Goal: Check status: Check status

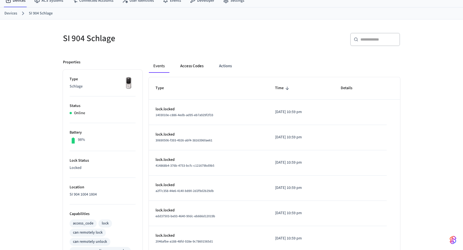
scroll to position [22, 0]
click at [192, 60] on button "Access Codes" at bounding box center [192, 65] width 32 height 13
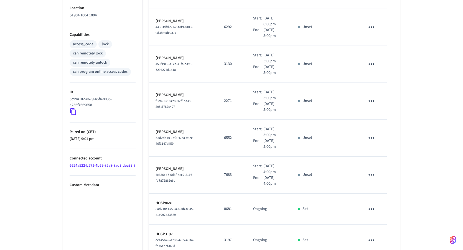
scroll to position [219, 0]
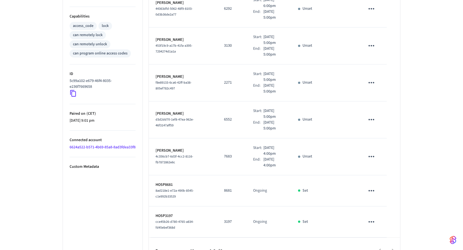
click at [394, 244] on div at bounding box center [314, 250] width 172 height 13
click at [379, 244] on div at bounding box center [314, 250] width 172 height 13
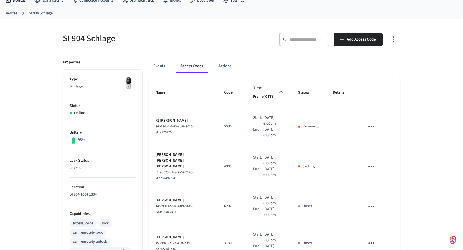
scroll to position [22, 0]
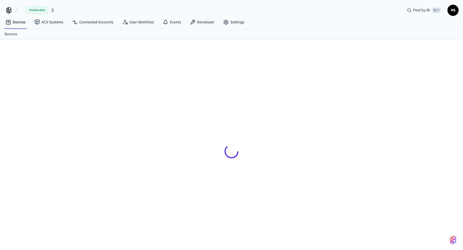
scroll to position [7, 0]
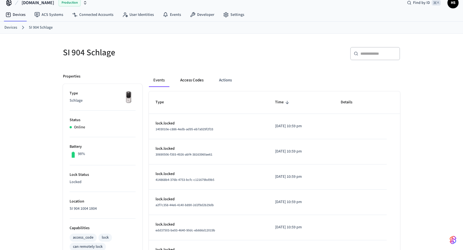
click at [196, 81] on button "Access Codes" at bounding box center [192, 80] width 32 height 13
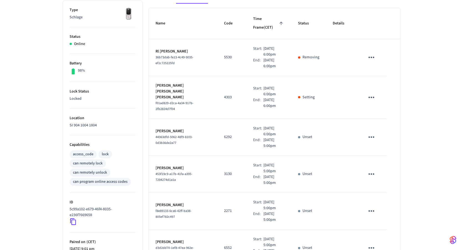
scroll to position [0, 0]
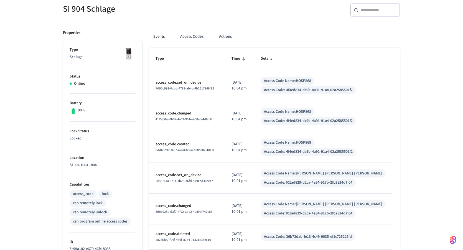
scroll to position [61, 0]
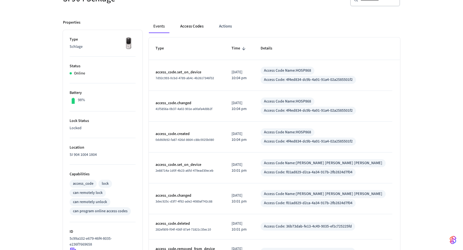
click at [181, 28] on button "Access Codes" at bounding box center [192, 26] width 32 height 13
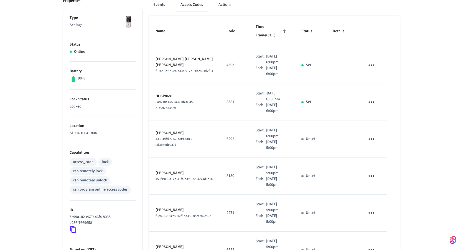
scroll to position [167, 0]
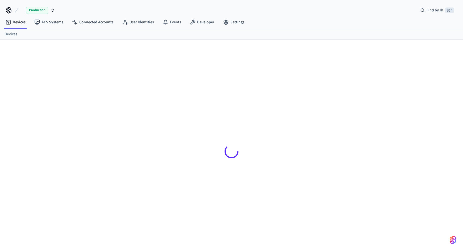
scroll to position [9, 0]
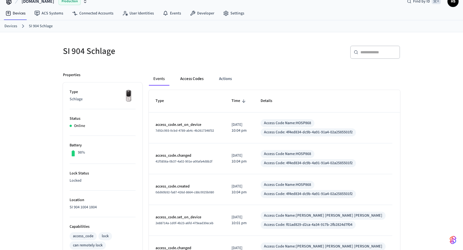
click at [196, 79] on button "Access Codes" at bounding box center [192, 78] width 32 height 13
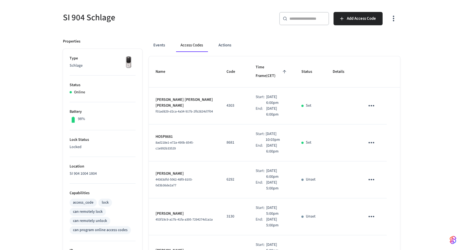
scroll to position [43, 0]
click at [181, 96] on p "[PERSON_NAME] [PERSON_NAME] [PERSON_NAME]" at bounding box center [185, 102] width 58 height 12
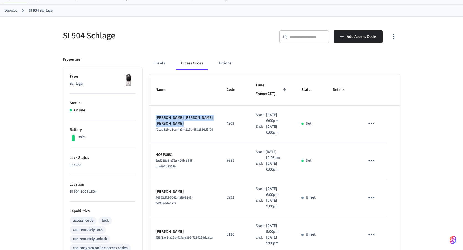
scroll to position [0, 0]
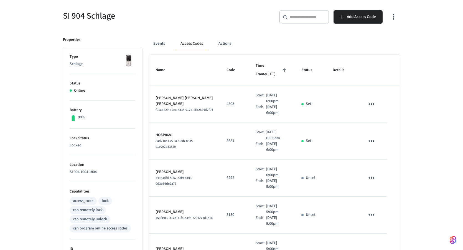
scroll to position [46, 0]
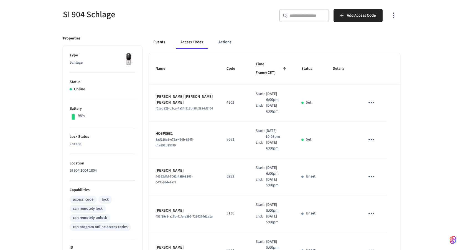
click at [159, 43] on button "Events" at bounding box center [159, 42] width 21 height 13
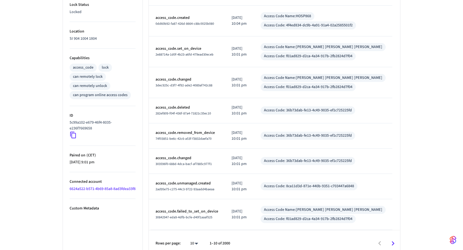
scroll to position [184, 0]
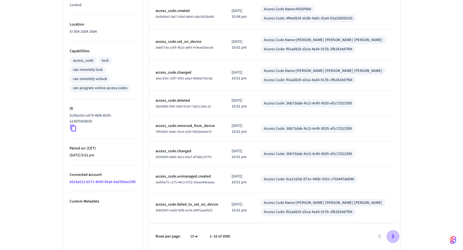
click at [391, 240] on icon "Go to next page" at bounding box center [393, 236] width 9 height 9
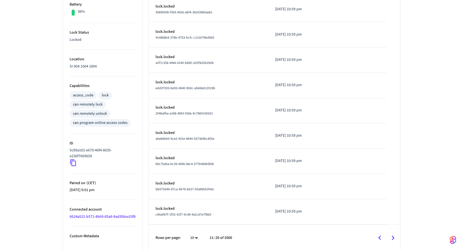
scroll to position [153, 0]
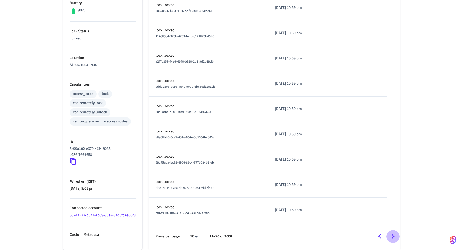
click at [393, 239] on icon "Go to next page" at bounding box center [393, 236] width 9 height 9
click at [394, 232] on icon "Go to next page" at bounding box center [393, 236] width 9 height 9
click at [394, 234] on icon "Go to next page" at bounding box center [393, 236] width 9 height 9
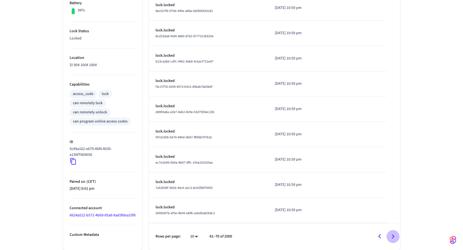
click at [394, 234] on icon "Go to next page" at bounding box center [393, 236] width 9 height 9
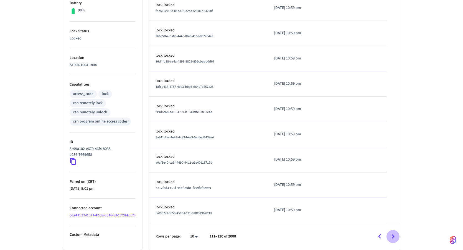
click at [394, 234] on icon "Go to next page" at bounding box center [393, 236] width 9 height 9
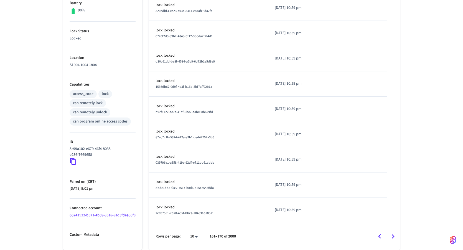
click at [394, 234] on icon "Go to next page" at bounding box center [393, 236] width 9 height 9
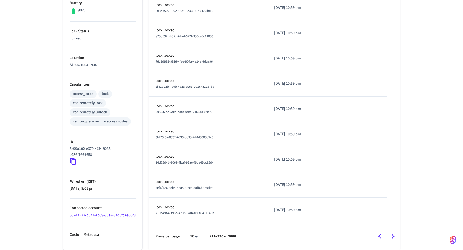
click at [394, 234] on icon "Go to next page" at bounding box center [393, 236] width 9 height 9
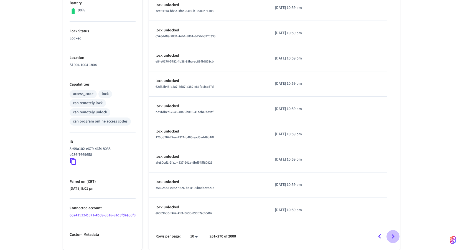
click at [394, 236] on icon "Go to next page" at bounding box center [393, 236] width 9 height 9
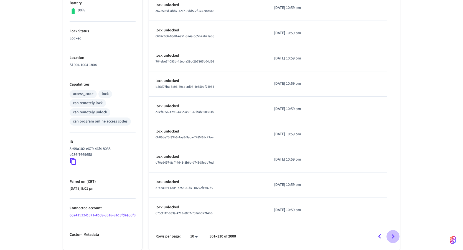
click at [394, 236] on icon "Go to next page" at bounding box center [393, 236] width 9 height 9
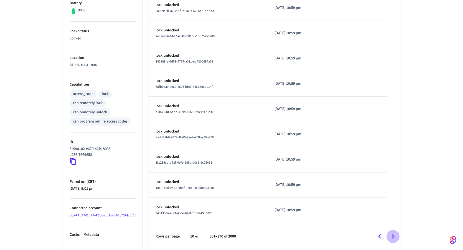
click at [394, 236] on icon "Go to next page" at bounding box center [393, 236] width 9 height 9
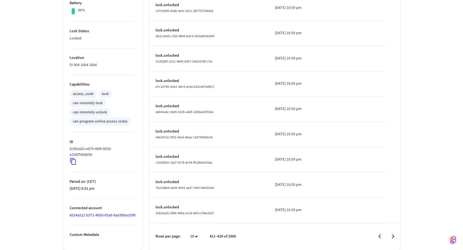
click at [394, 236] on icon "Go to next page" at bounding box center [393, 236] width 9 height 9
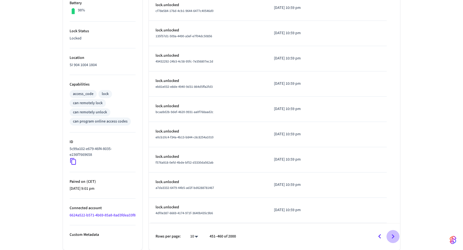
click at [394, 236] on icon "Go to next page" at bounding box center [393, 236] width 9 height 9
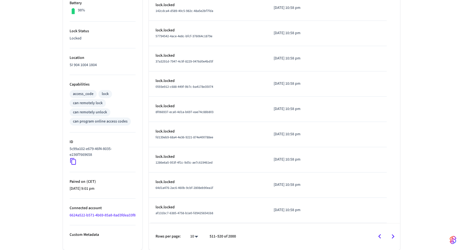
click at [394, 236] on icon "Go to next page" at bounding box center [393, 236] width 9 height 9
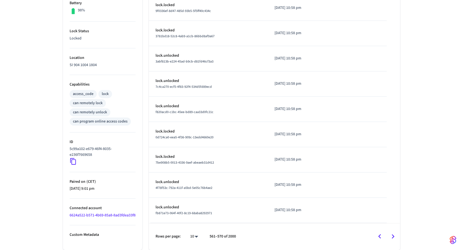
click at [394, 236] on icon "Go to next page" at bounding box center [393, 236] width 9 height 9
